Goal: Information Seeking & Learning: Understand process/instructions

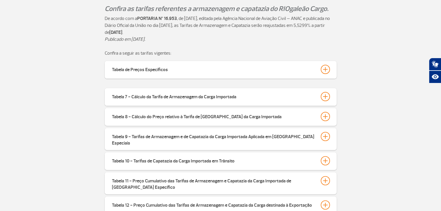
scroll to position [174, 0]
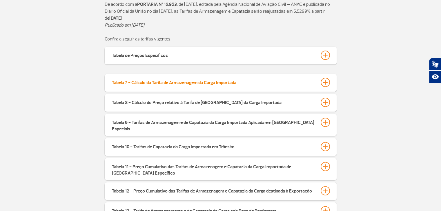
click at [327, 86] on div at bounding box center [324, 82] width 9 height 9
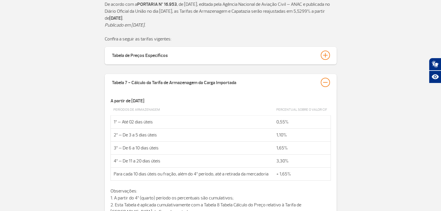
click at [325, 80] on div at bounding box center [324, 82] width 9 height 9
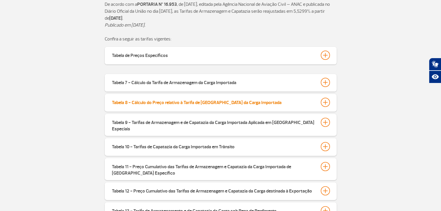
click at [326, 102] on div at bounding box center [324, 102] width 9 height 9
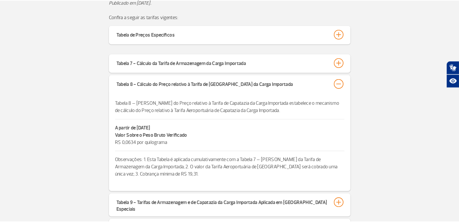
scroll to position [232, 0]
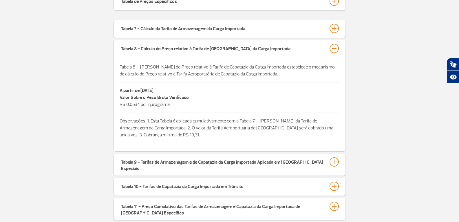
click at [333, 41] on div "Tabela 8 - Cálculo do Preço relativo à Tarifa de [GEOGRAPHIC_DATA] da Carga Imp…" at bounding box center [230, 49] width 232 height 18
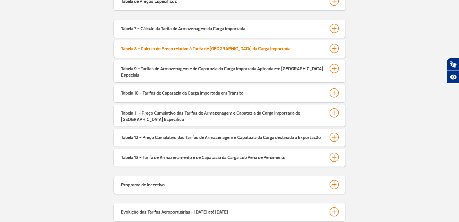
click at [336, 52] on div at bounding box center [334, 48] width 9 height 9
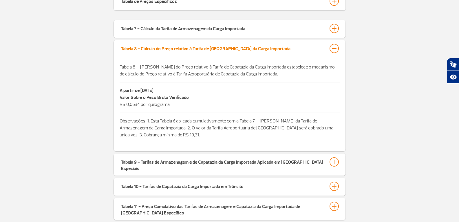
click at [336, 50] on div at bounding box center [334, 48] width 9 height 9
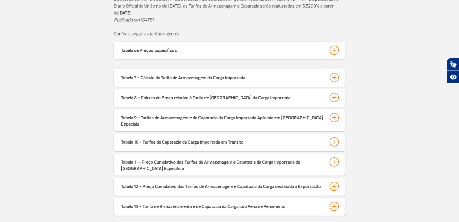
scroll to position [174, 0]
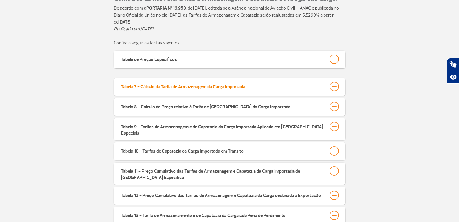
click at [335, 89] on div at bounding box center [334, 86] width 9 height 9
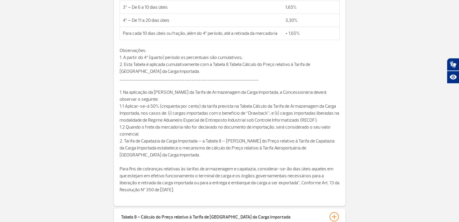
scroll to position [348, 0]
